Goal: Find specific page/section: Find specific page/section

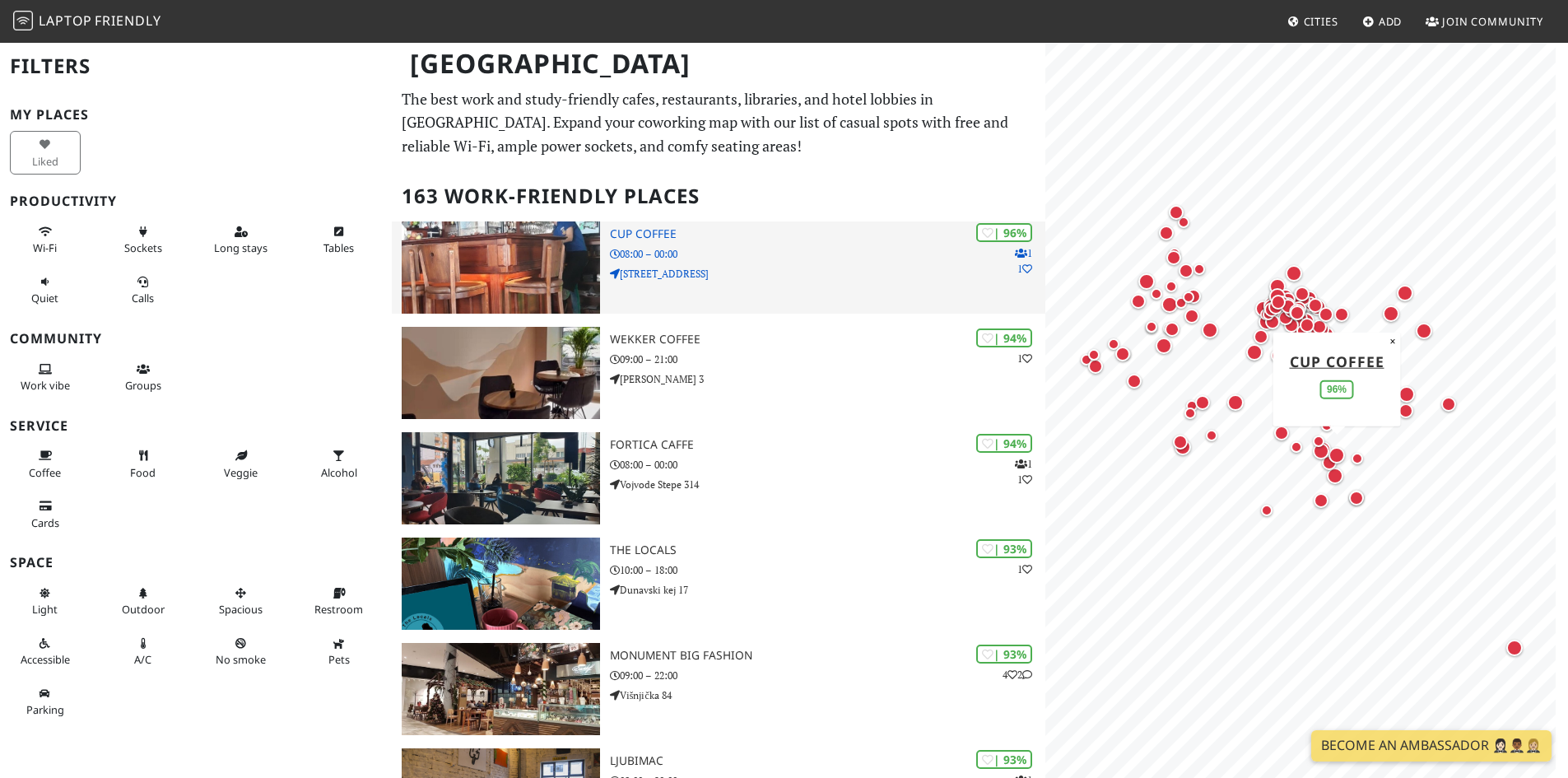
click at [522, 283] on img at bounding box center [501, 267] width 198 height 92
click at [640, 247] on p "08:00 – 00:00" at bounding box center [827, 253] width 435 height 15
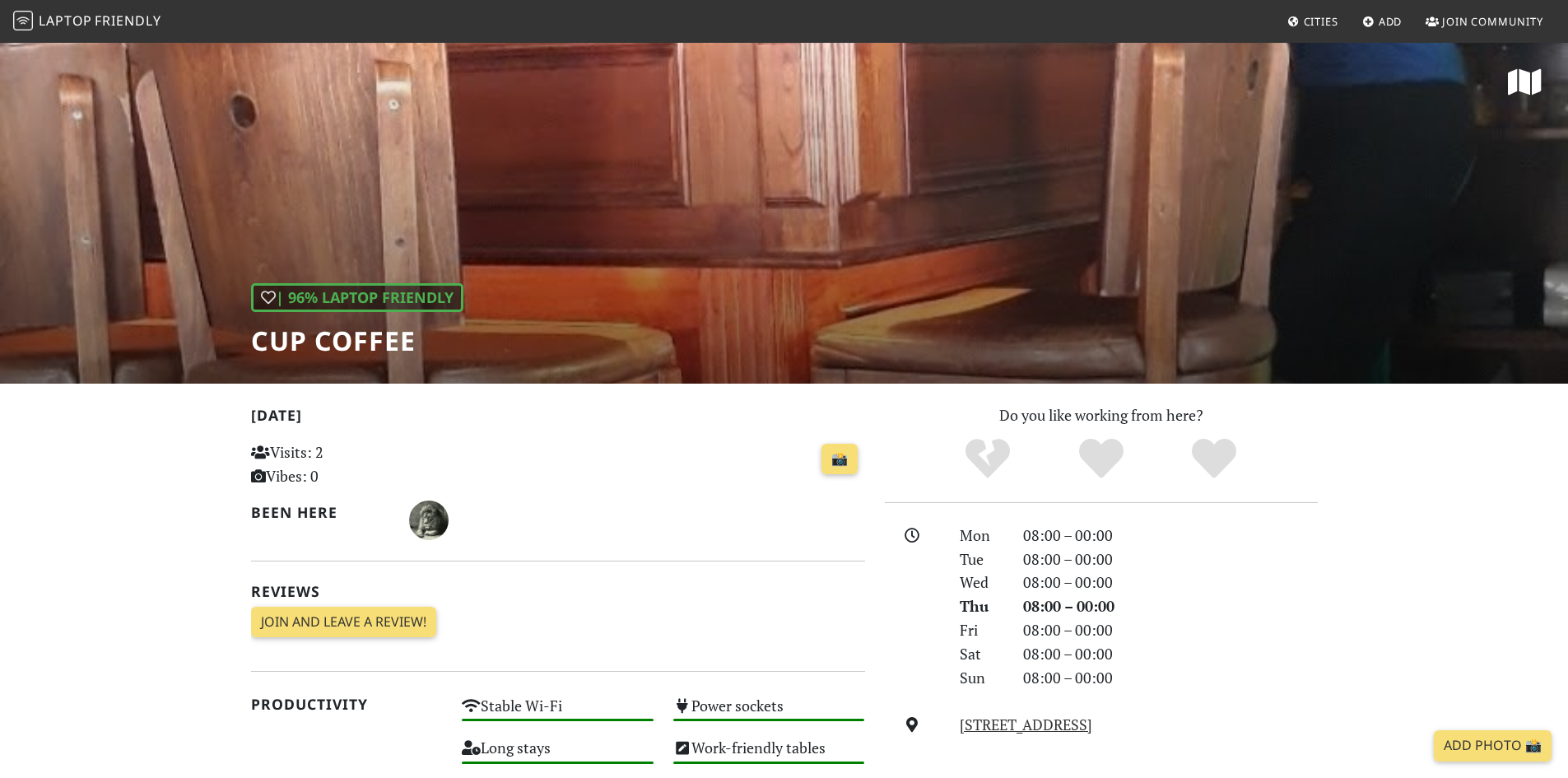
click at [632, 253] on div "| 96% Laptop Friendly Cup Coffee" at bounding box center [784, 213] width 1568 height 343
click at [1383, 265] on div "| 96% Laptop Friendly Cup Coffee" at bounding box center [784, 213] width 1568 height 343
click at [456, 205] on div "| 96% Laptop Friendly Cup Coffee" at bounding box center [784, 213] width 1568 height 343
click at [349, 186] on div "| 96% Laptop Friendly Cup Coffee" at bounding box center [784, 213] width 1568 height 343
click at [346, 280] on div "| 96% Laptop Friendly Cup Coffee" at bounding box center [784, 213] width 1568 height 343
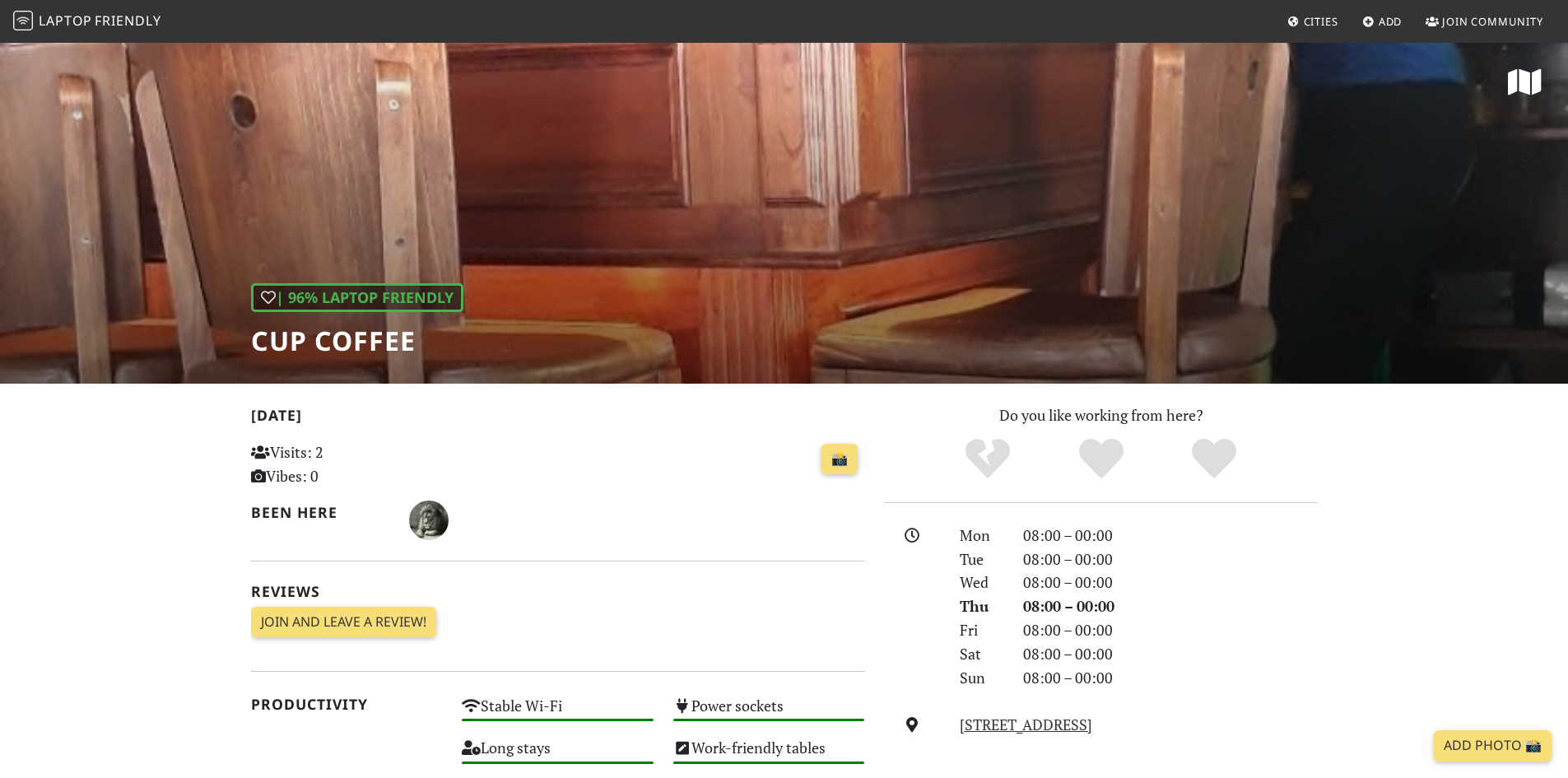
click at [350, 293] on div "| 96% Laptop Friendly" at bounding box center [357, 298] width 213 height 29
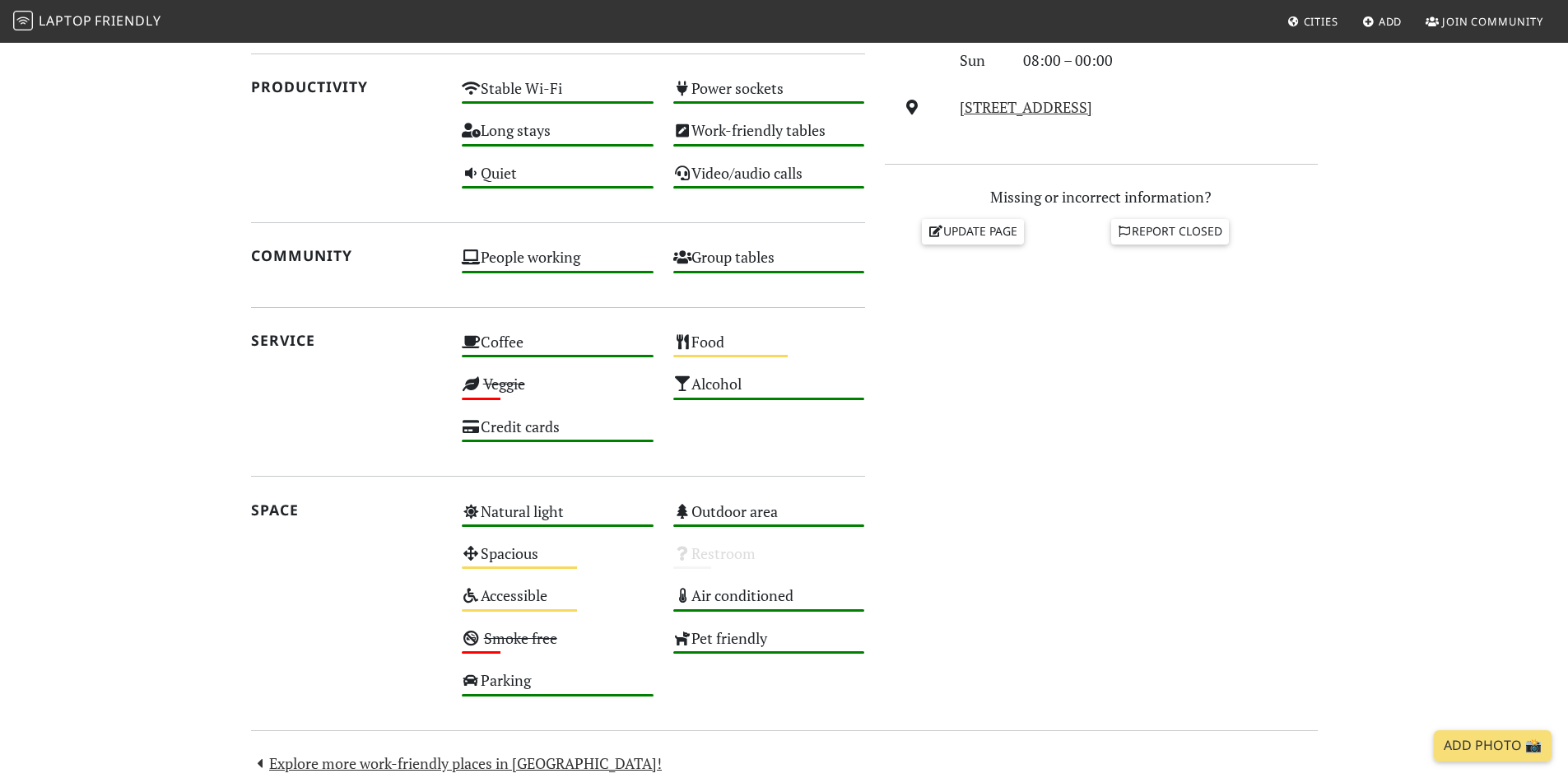
scroll to position [659, 0]
